Goal: Task Accomplishment & Management: Complete application form

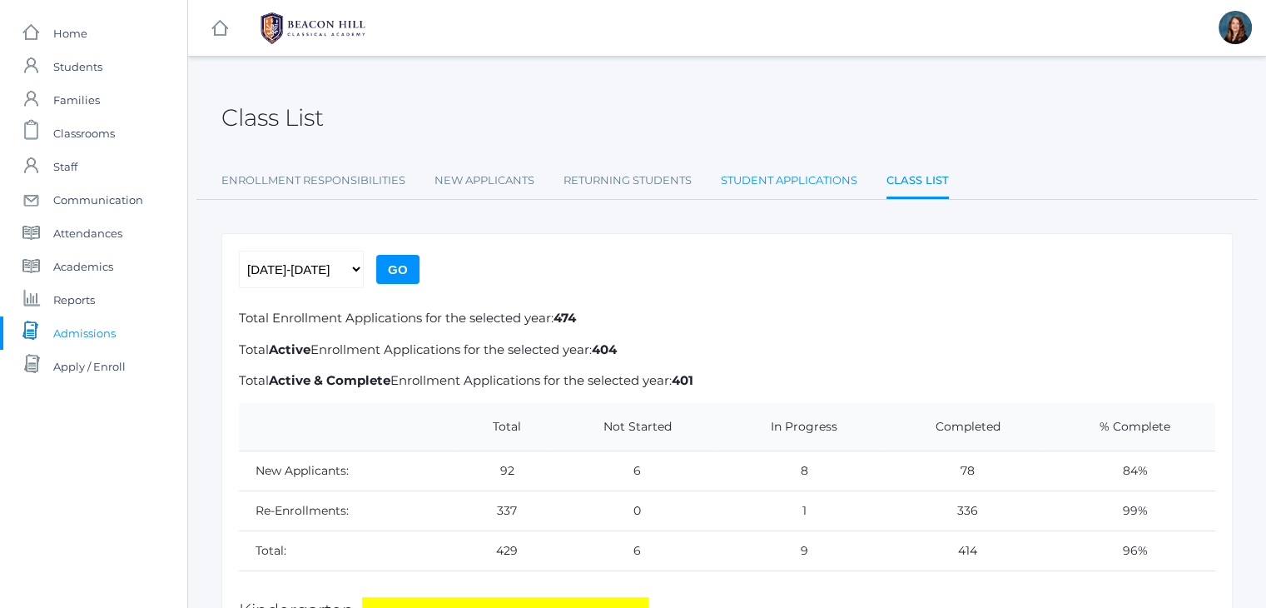
click at [778, 184] on link "Student Applications" at bounding box center [789, 180] width 137 height 33
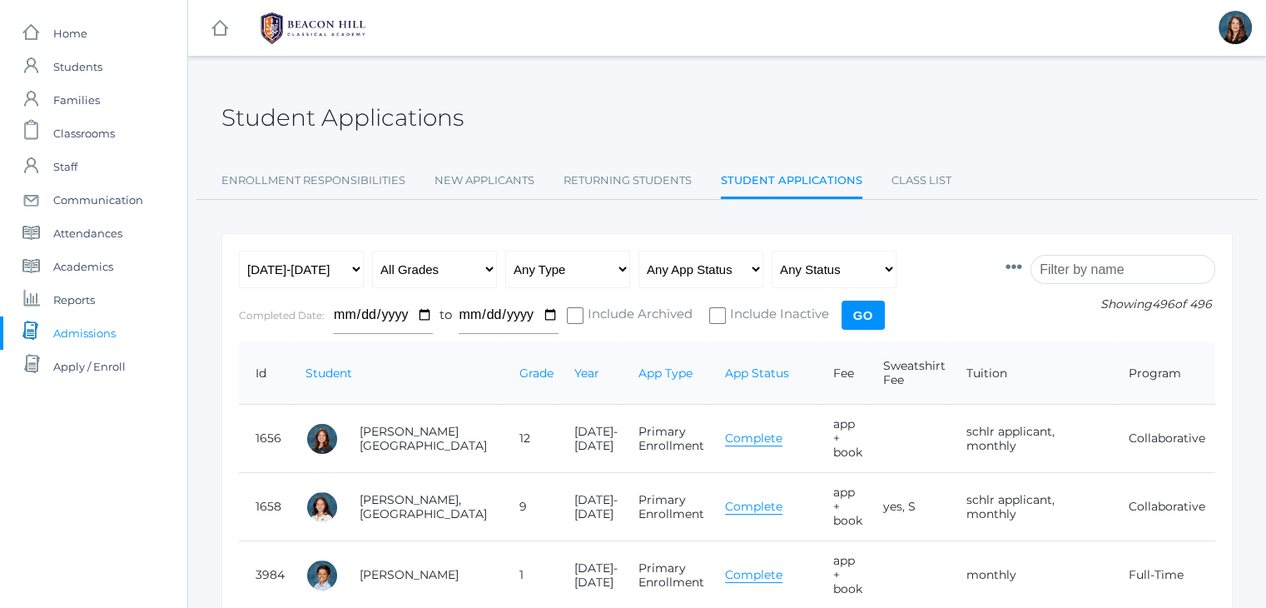
click at [1083, 267] on input "search" at bounding box center [1123, 269] width 185 height 29
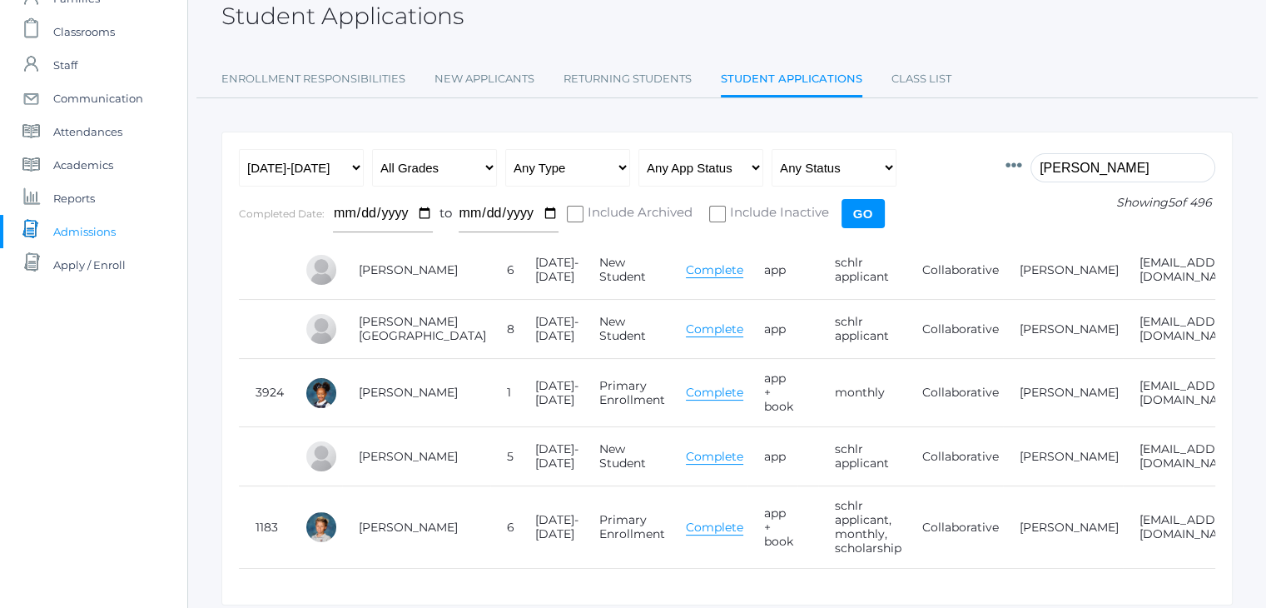
scroll to position [102, 0]
type input "harris"
click at [499, 72] on link "New Applicants" at bounding box center [485, 78] width 100 height 33
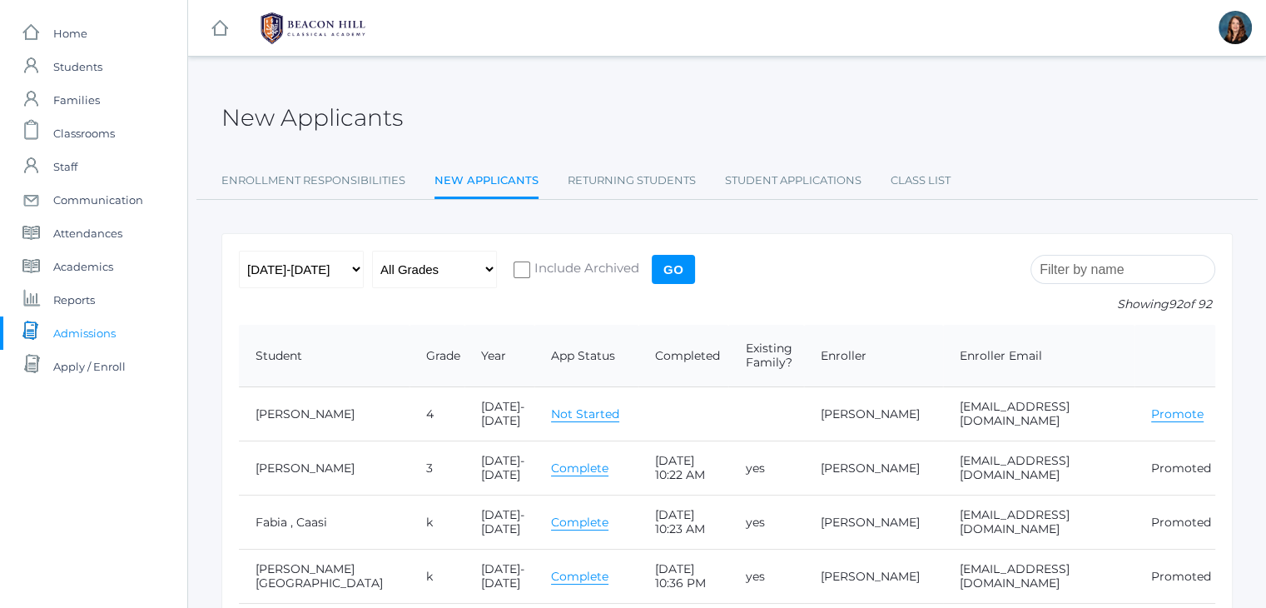
click at [1120, 264] on input "search" at bounding box center [1123, 269] width 185 height 29
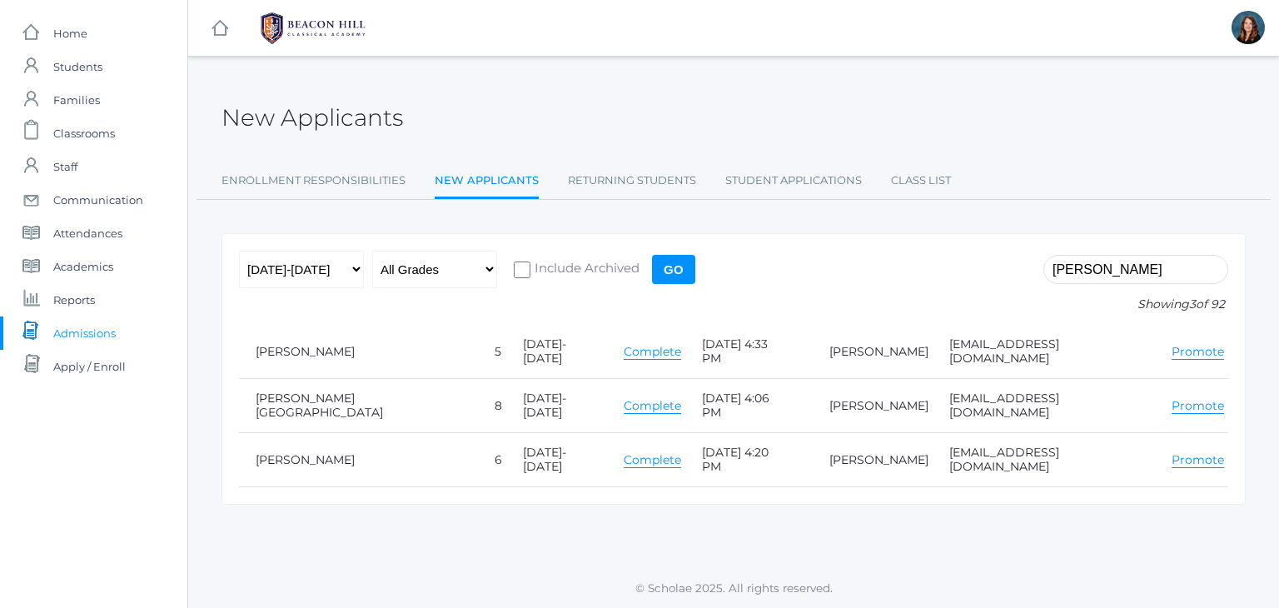
type input "harris"
click at [1171, 344] on link "Promote" at bounding box center [1197, 352] width 52 height 16
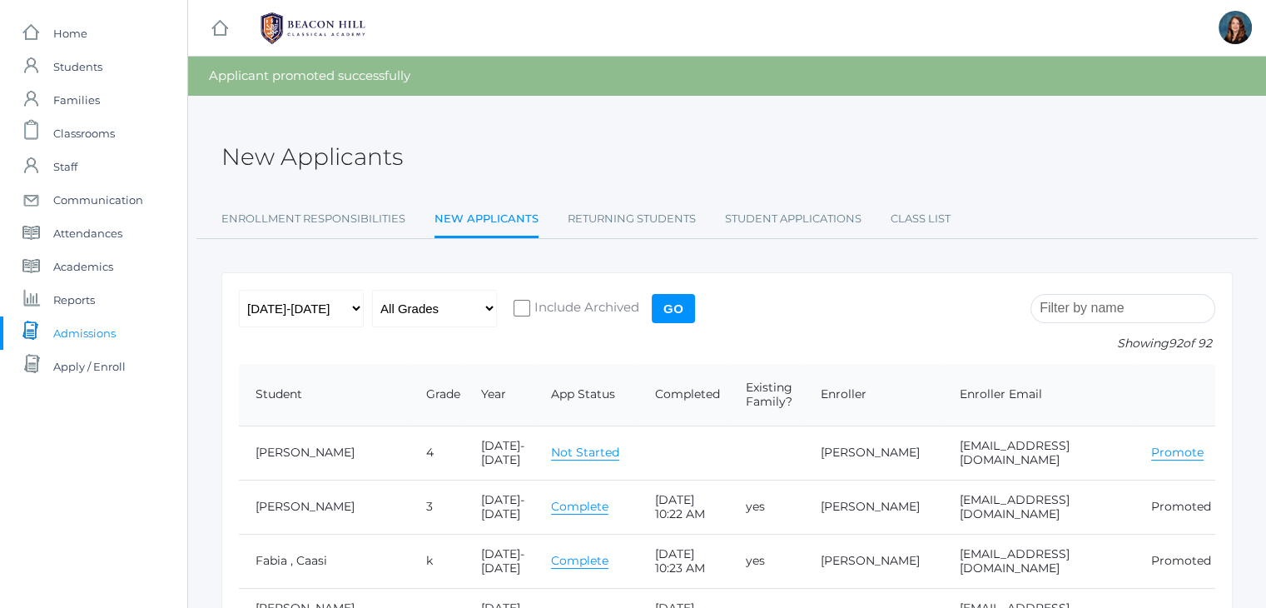
click at [1089, 313] on input "search" at bounding box center [1123, 308] width 185 height 29
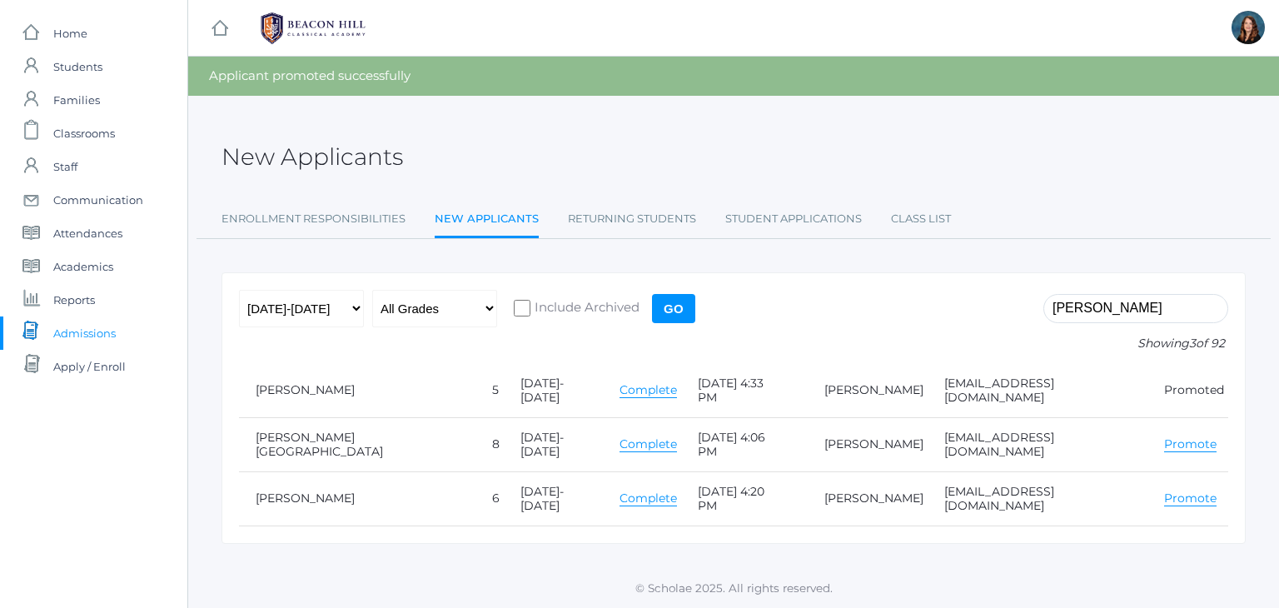
type input "[PERSON_NAME]"
click at [1164, 436] on link "Promote" at bounding box center [1190, 444] width 52 height 16
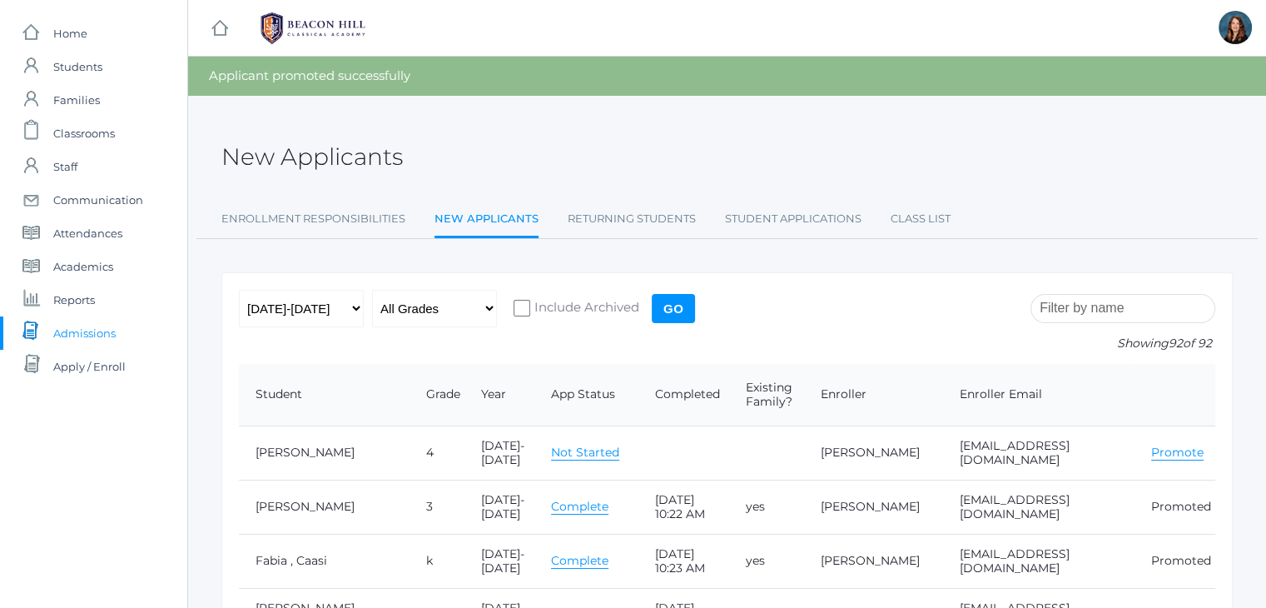
drag, startPoint x: 0, startPoint y: 0, endPoint x: 1090, endPoint y: 310, distance: 1133.0
click at [1090, 310] on input "search" at bounding box center [1123, 308] width 185 height 29
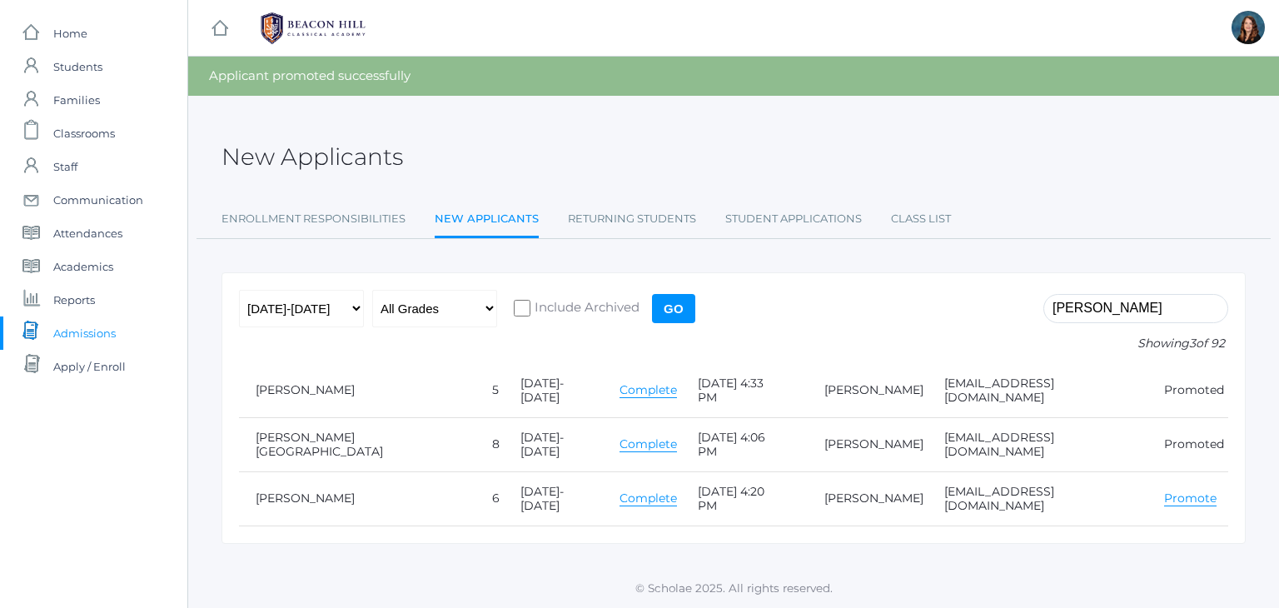
type input "[PERSON_NAME]"
click at [1167, 490] on link "Promote" at bounding box center [1190, 498] width 52 height 16
